Goal: Check status: Check status

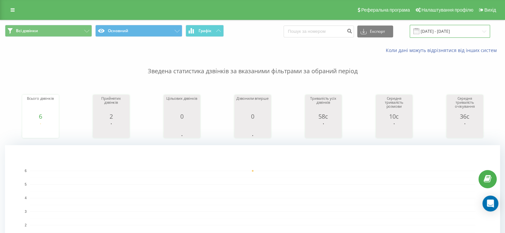
click at [454, 34] on input "[DATE] - [DATE]" at bounding box center [449, 31] width 80 height 13
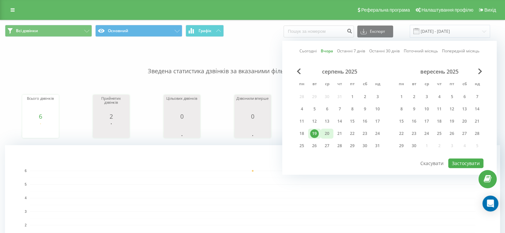
click at [330, 129] on div "20" at bounding box center [327, 133] width 9 height 9
click at [460, 159] on button "Застосувати" at bounding box center [465, 164] width 35 height 10
type input "[DATE] - [DATE]"
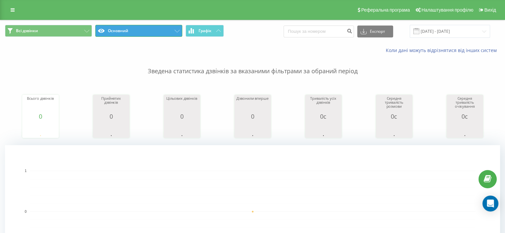
click at [179, 30] on icon at bounding box center [177, 31] width 5 height 3
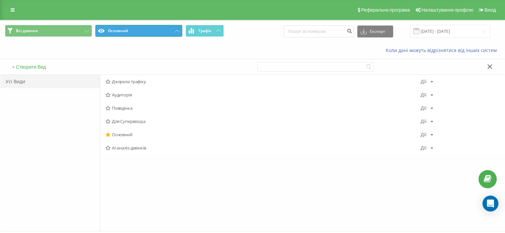
click at [179, 30] on icon at bounding box center [177, 31] width 5 height 3
